Goal: Book appointment/travel/reservation

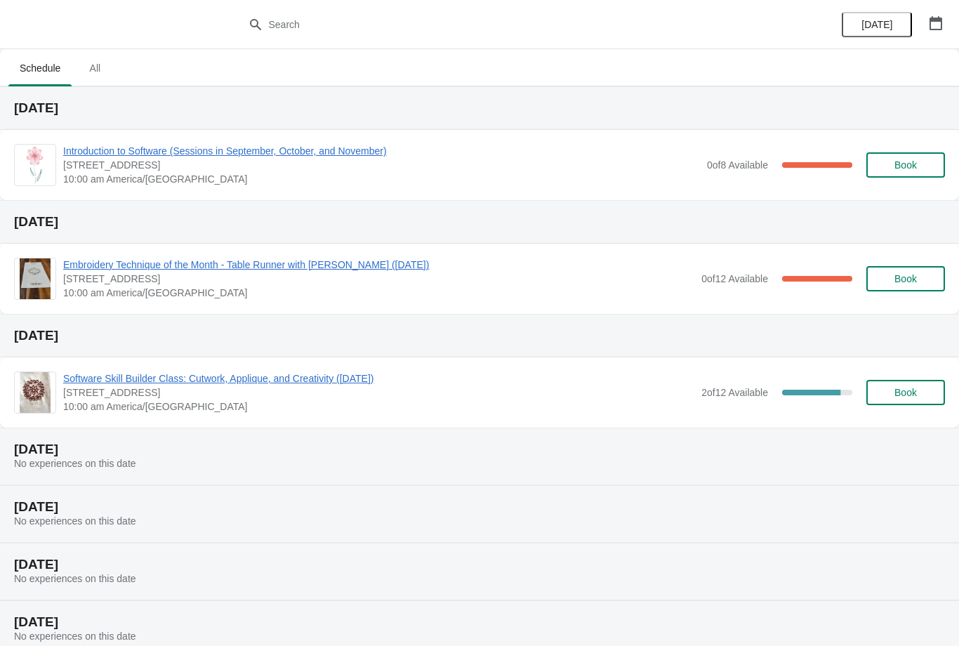
click at [925, 13] on button "button" at bounding box center [935, 23] width 25 height 25
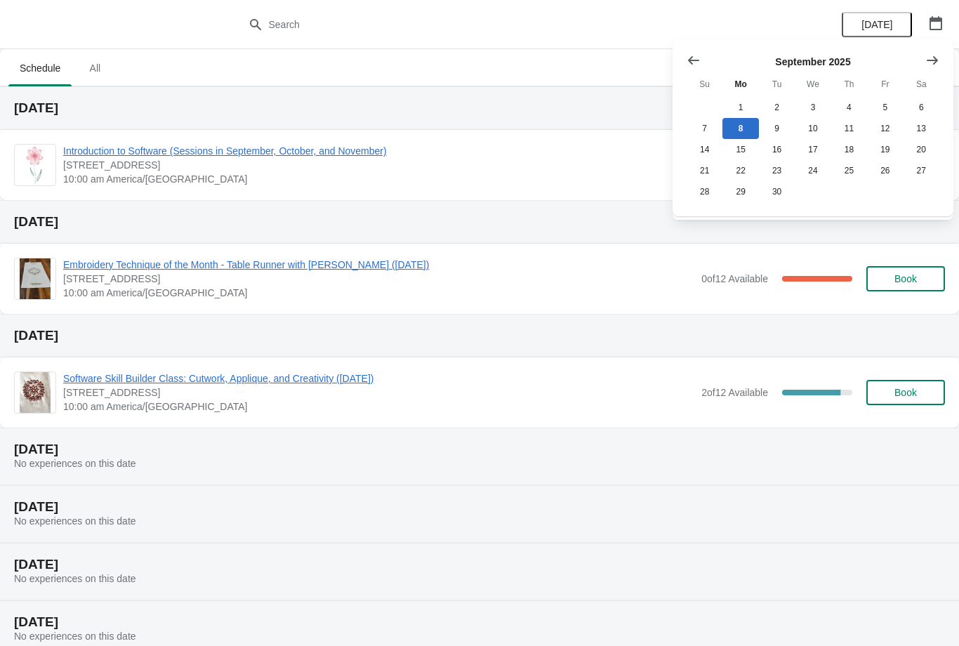
click at [937, 53] on icon "Show next month, October 2025" at bounding box center [932, 60] width 14 height 14
click at [743, 147] on button "13" at bounding box center [740, 149] width 36 height 21
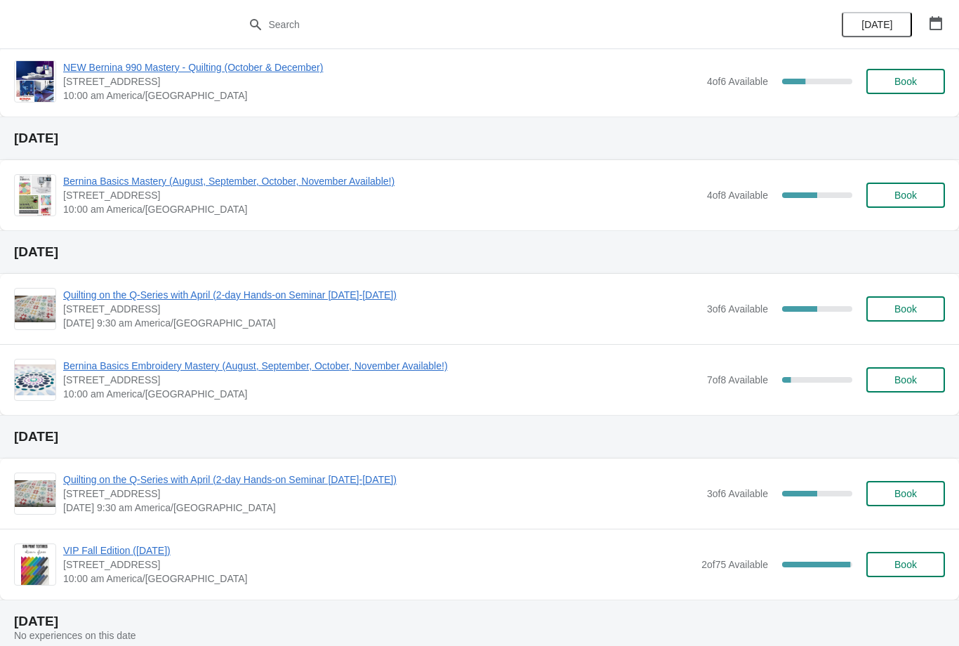
scroll to position [312, 0]
click at [216, 350] on div "Bernina Basics Embroidery Mastery (August, September, October, November Availab…" at bounding box center [479, 378] width 959 height 71
click at [232, 352] on div "Bernina Basics Embroidery Mastery (August, September, October, November Availab…" at bounding box center [479, 378] width 959 height 71
click at [160, 366] on span "Bernina Basics Embroidery Mastery (August, September, October, November Availab…" at bounding box center [381, 365] width 637 height 14
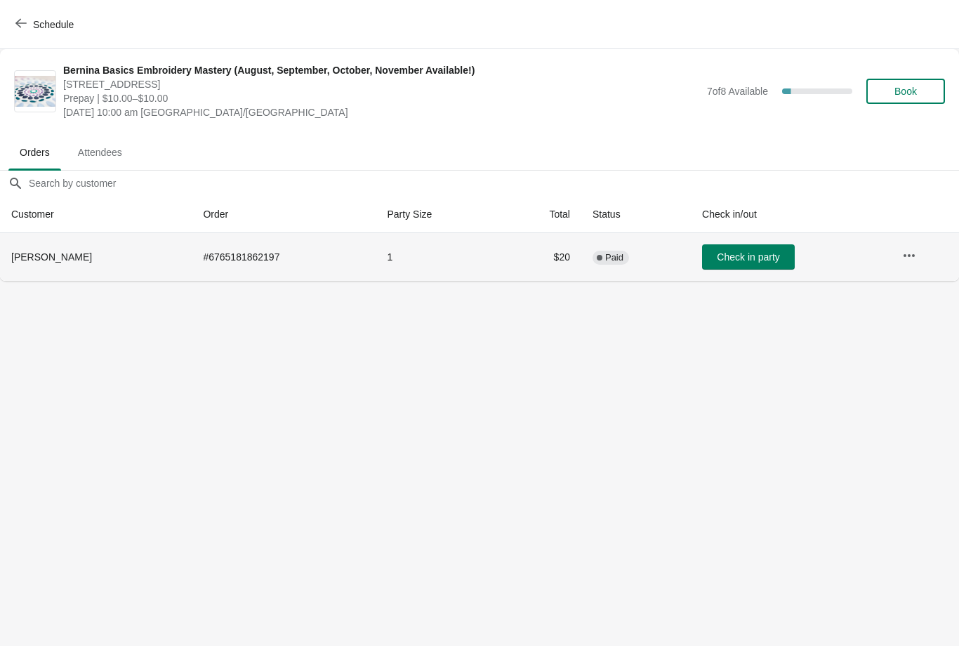
click at [34, 261] on span "[PERSON_NAME]" at bounding box center [51, 256] width 81 height 11
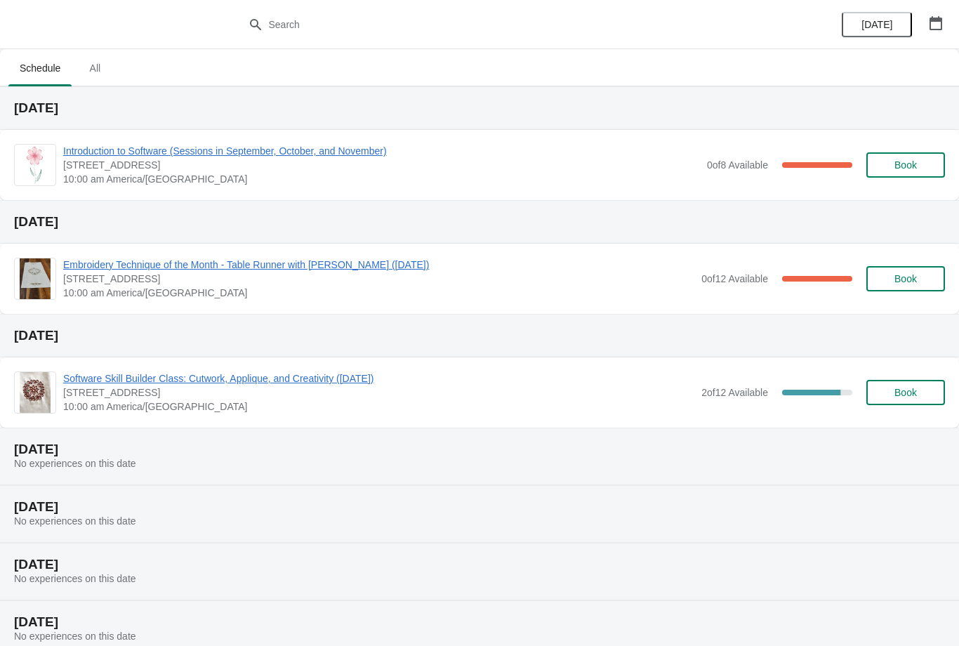
click at [935, 19] on icon "button" at bounding box center [936, 23] width 13 height 14
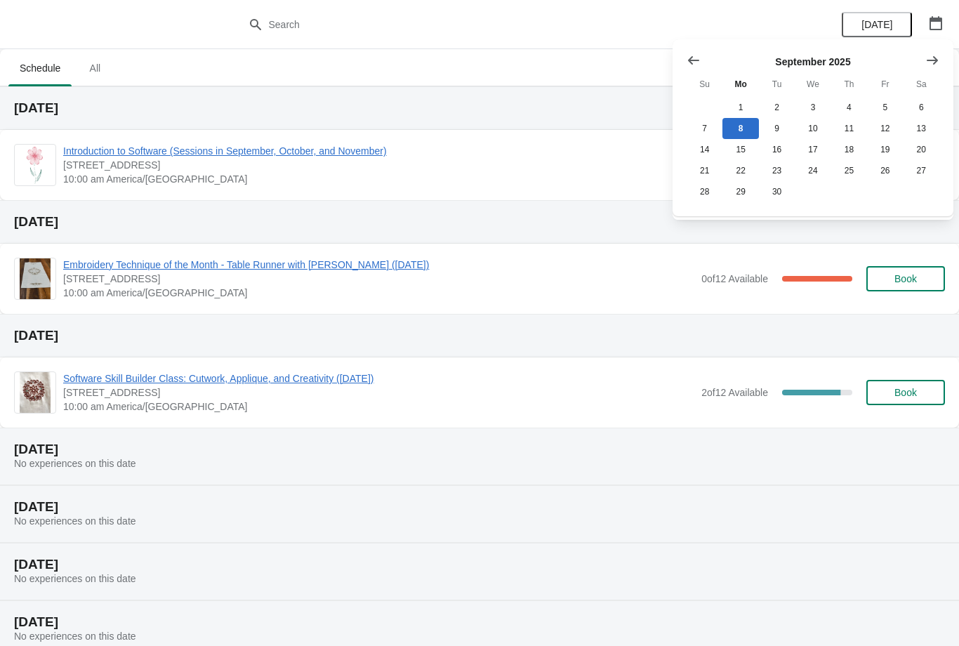
click at [936, 53] on icon "Show next month, October 2025" at bounding box center [932, 60] width 14 height 14
click at [938, 53] on icon "Show next month, November 2025" at bounding box center [932, 60] width 14 height 14
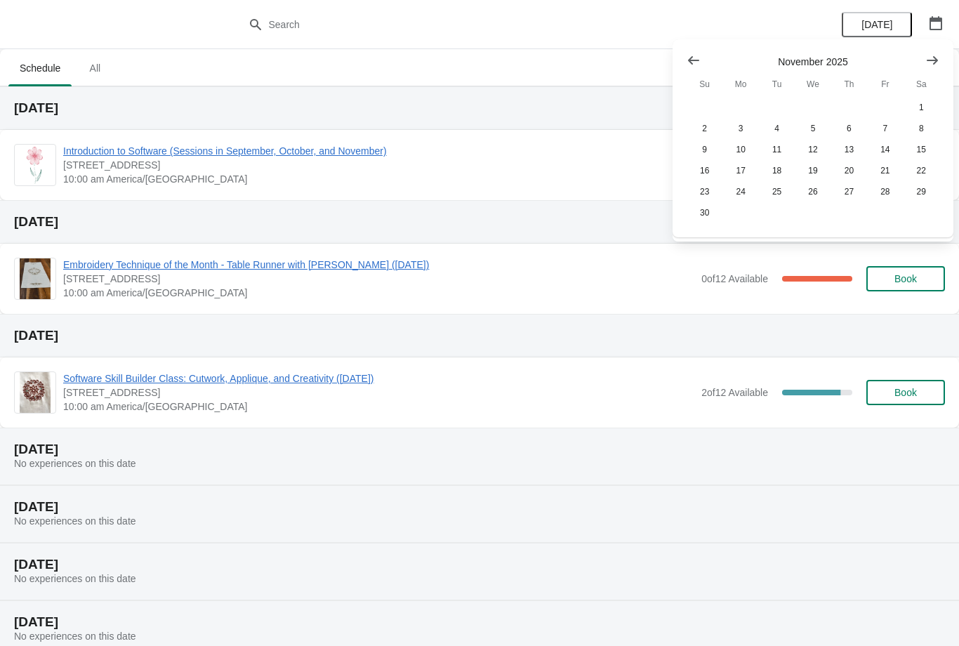
click at [687, 58] on icon "Show previous month, October 2025" at bounding box center [694, 60] width 14 height 14
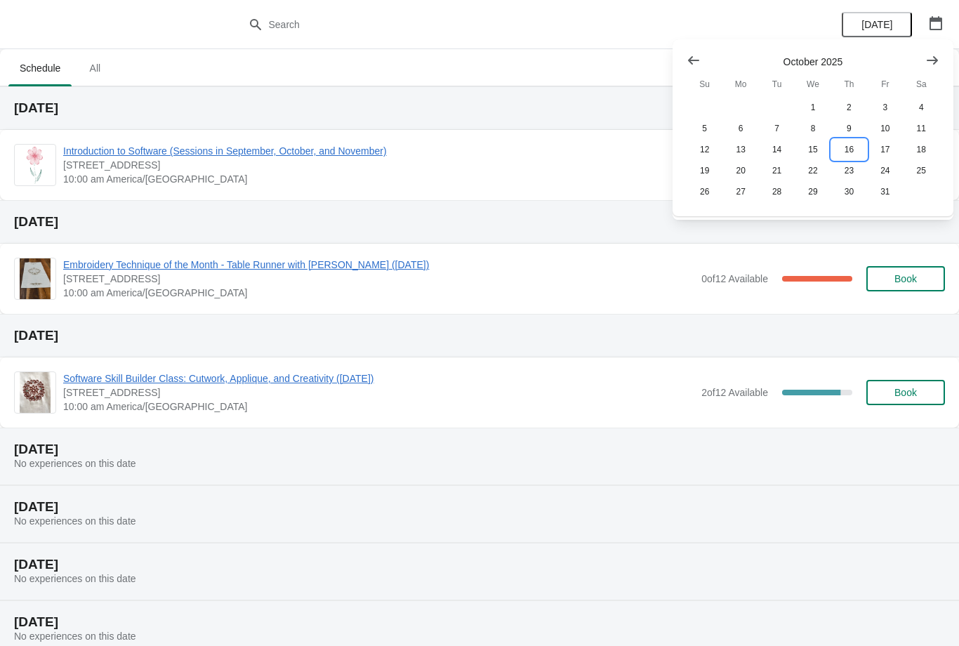
click at [848, 148] on button "16" at bounding box center [849, 149] width 36 height 21
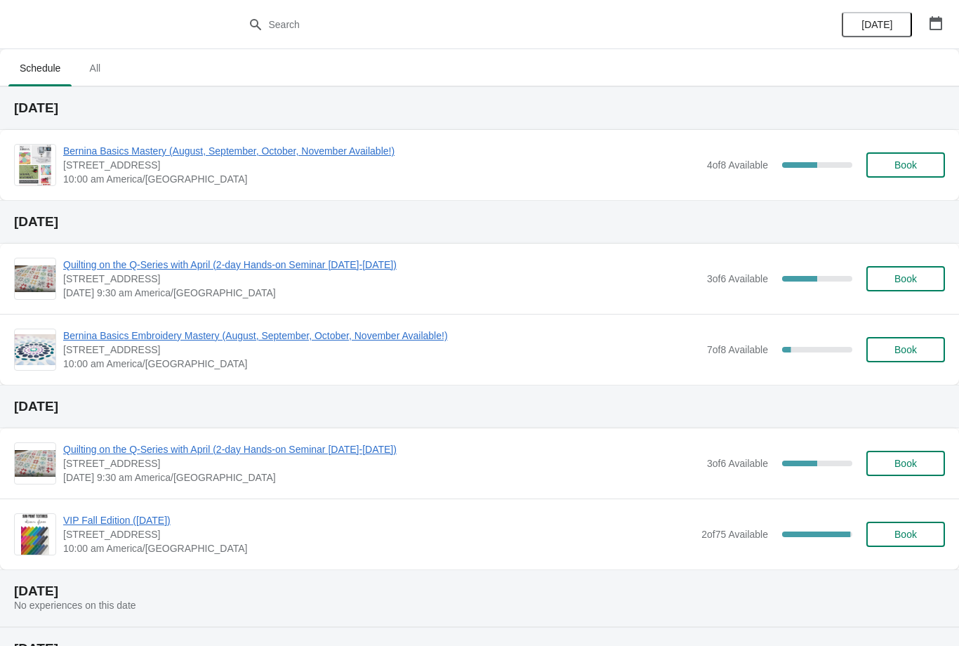
click at [136, 333] on span "Bernina Basics Embroidery Mastery (August, September, October, November Availab…" at bounding box center [381, 336] width 637 height 14
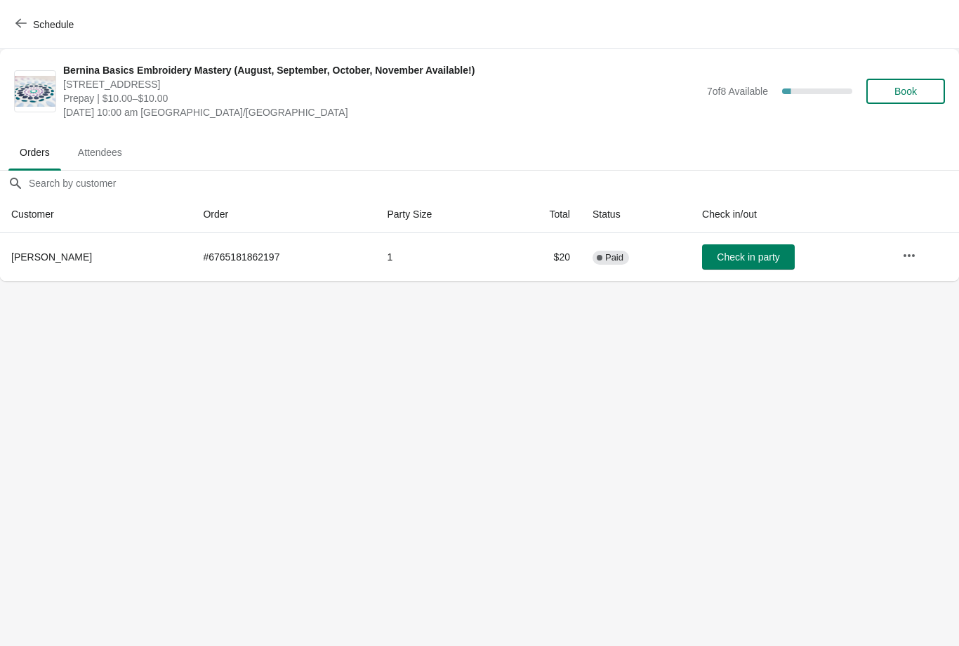
click at [20, 13] on button "Schedule" at bounding box center [46, 24] width 78 height 25
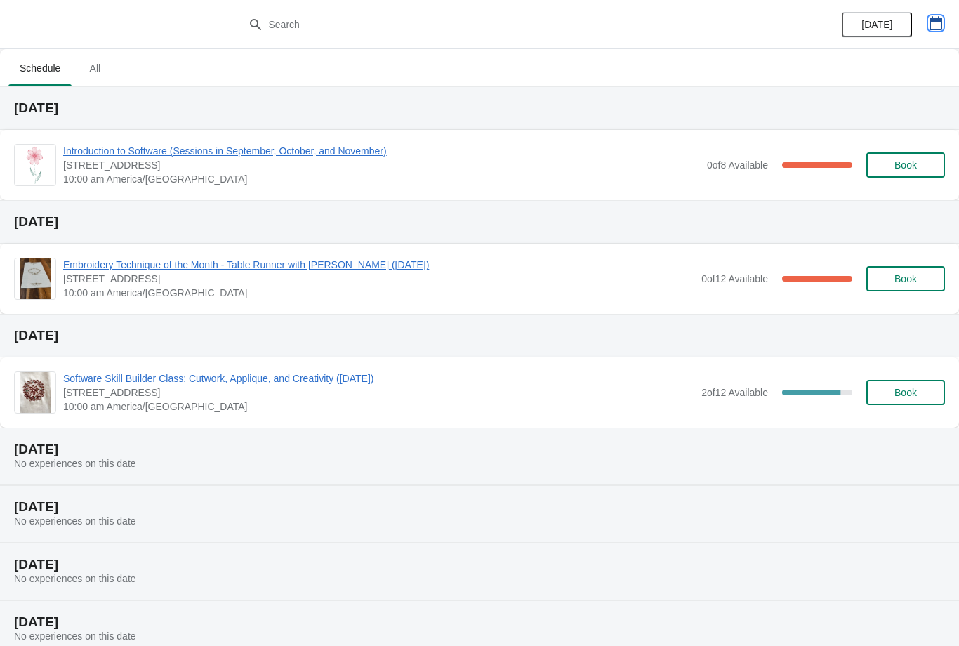
click at [939, 20] on icon "button" at bounding box center [936, 23] width 13 height 14
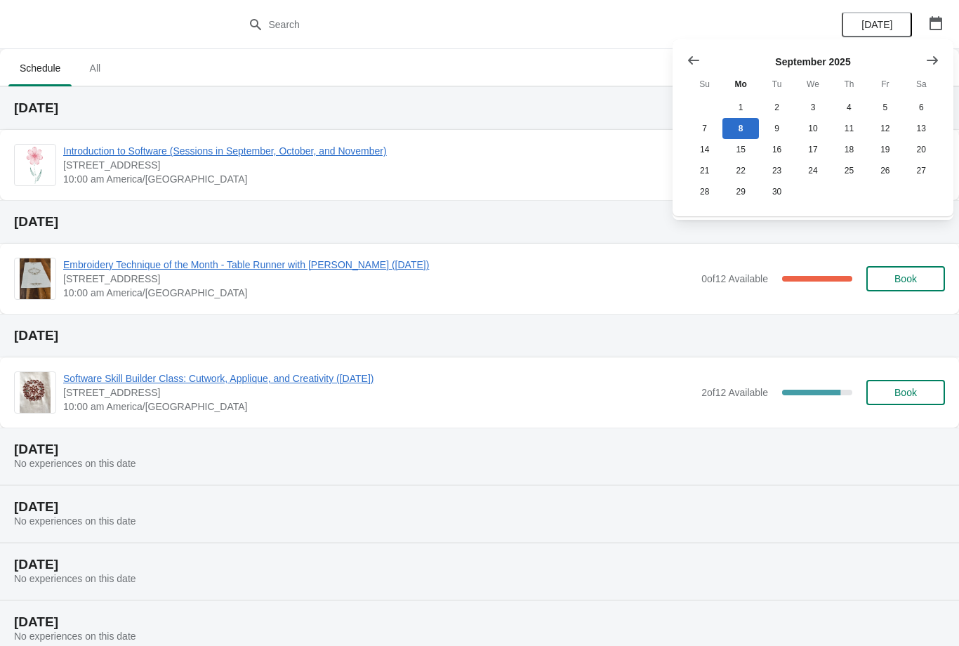
click at [940, 55] on button "Show next month, October 2025" at bounding box center [932, 60] width 25 height 25
click at [850, 142] on button "16" at bounding box center [849, 149] width 36 height 21
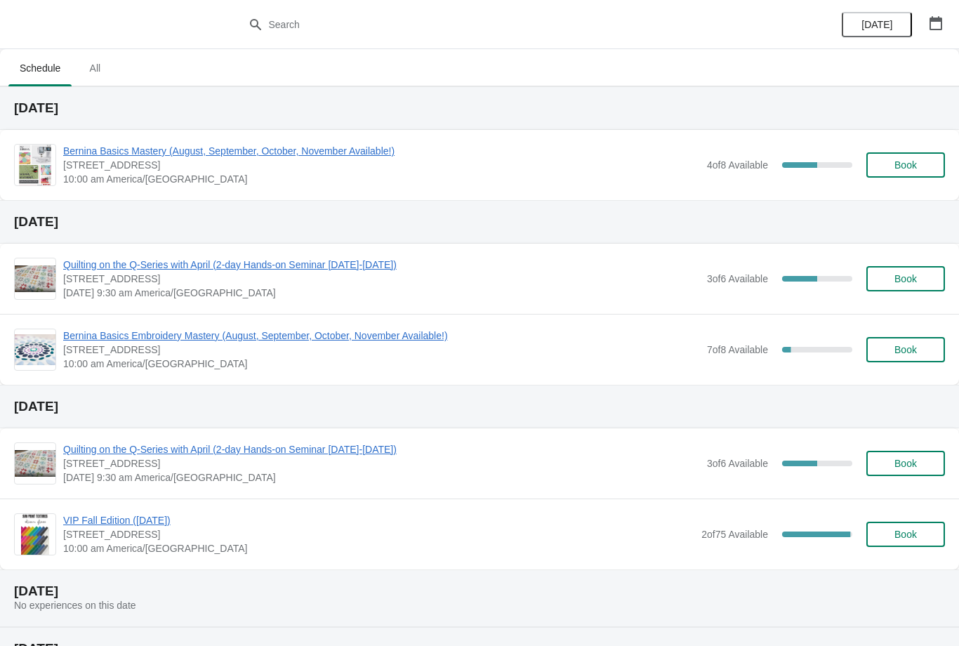
click at [140, 145] on span "Bernina Basics Mastery (August, September, October, November Available!)" at bounding box center [381, 151] width 637 height 14
